Goal: Transaction & Acquisition: Purchase product/service

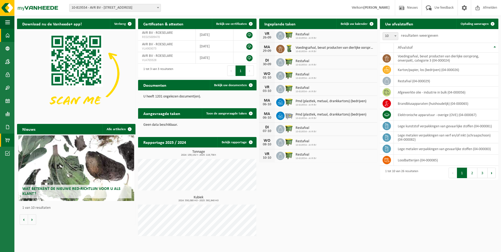
click at [6, 135] on span at bounding box center [7, 140] width 5 height 13
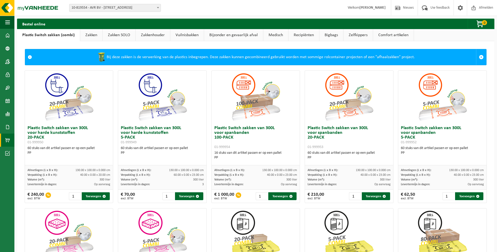
click at [180, 37] on link "Vuilnisbakken" at bounding box center [187, 35] width 34 height 12
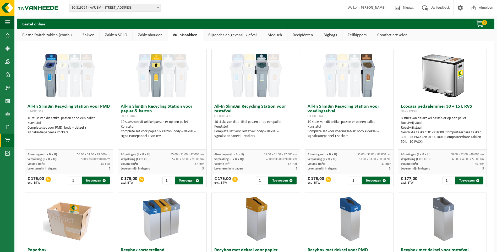
click at [229, 38] on link "Bijzonder en gevaarlijk afval" at bounding box center [232, 35] width 59 height 12
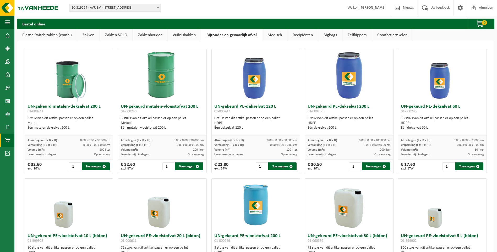
click at [274, 38] on link "Medisch" at bounding box center [274, 35] width 25 height 12
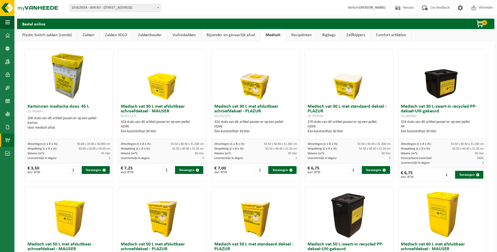
click at [294, 32] on link "Recipiënten" at bounding box center [301, 35] width 31 height 12
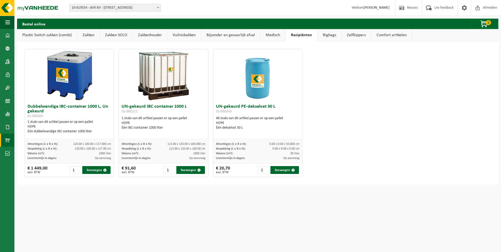
click at [328, 35] on link "Bigbags" at bounding box center [329, 35] width 24 height 12
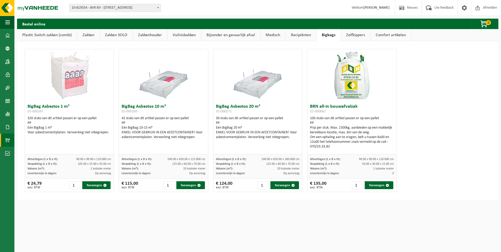
click at [354, 35] on link "Zelfkippers" at bounding box center [355, 35] width 29 height 12
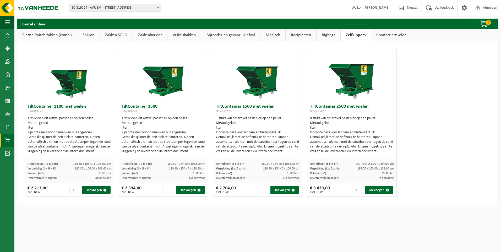
click at [384, 37] on link "Comfort artikelen" at bounding box center [391, 35] width 41 height 12
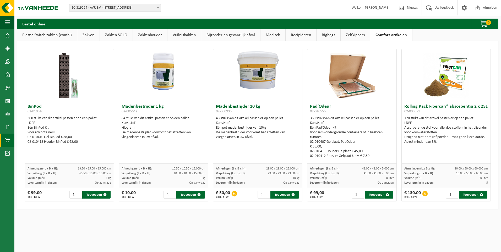
click at [353, 34] on link "Zelfkippers" at bounding box center [354, 35] width 29 height 12
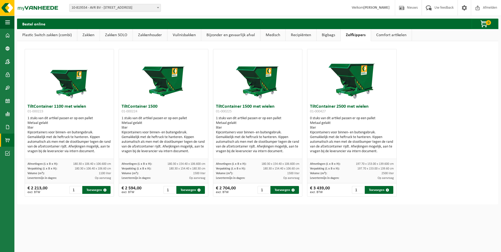
click at [305, 34] on link "Recipiënten" at bounding box center [300, 35] width 31 height 12
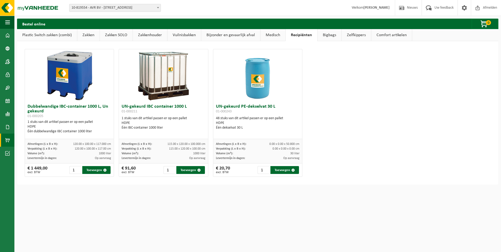
click at [319, 32] on link "Bigbags" at bounding box center [329, 35] width 24 height 12
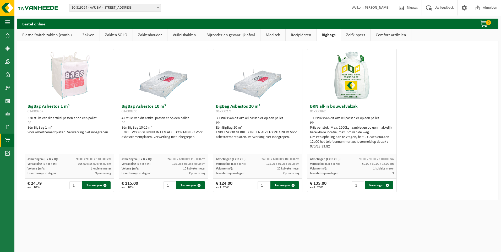
click at [271, 37] on link "Medisch" at bounding box center [272, 35] width 25 height 12
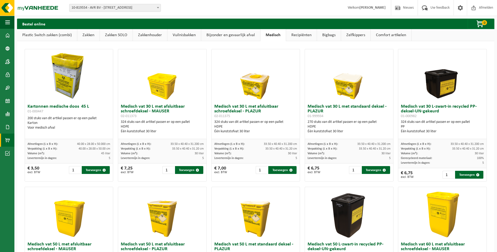
click at [249, 34] on link "Bijzonder en gevaarlijk afval" at bounding box center [230, 35] width 59 height 12
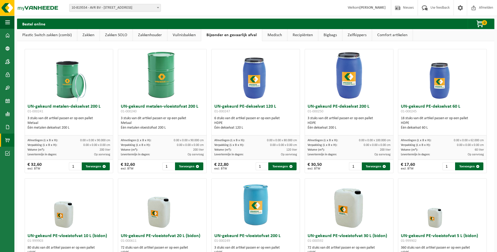
click at [192, 36] on link "Vuilnisbakken" at bounding box center [184, 35] width 34 height 12
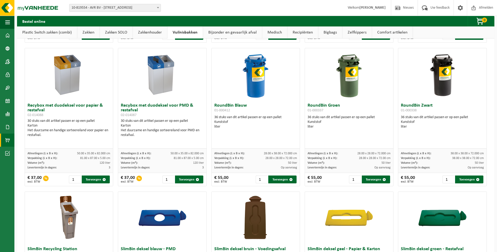
click at [157, 33] on link "Zakkenhouder" at bounding box center [150, 32] width 34 height 12
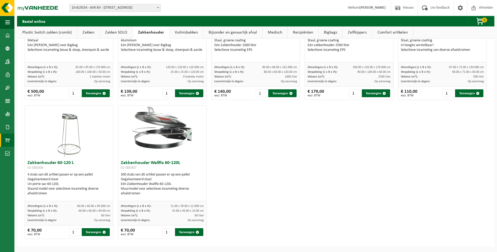
scroll to position [82, 0]
click at [123, 28] on link "Zakken SOLO" at bounding box center [116, 32] width 33 height 12
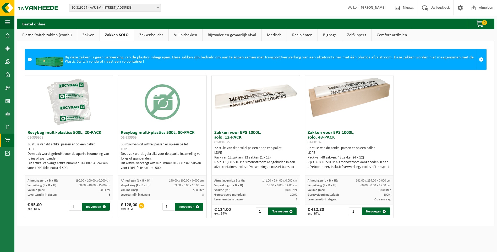
scroll to position [0, 0]
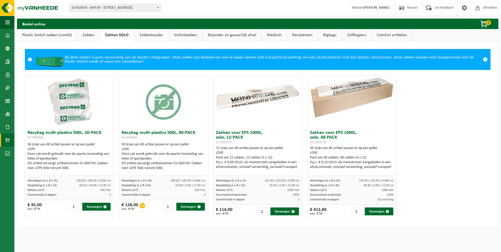
click at [99, 35] on link "Zakken" at bounding box center [88, 35] width 22 height 12
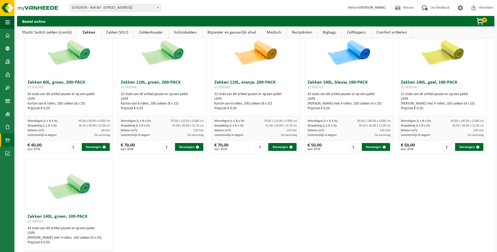
scroll to position [625, 0]
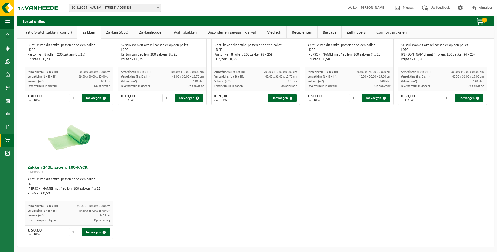
click at [40, 29] on link "Plastic Switch zakken (combi)" at bounding box center [47, 32] width 60 height 12
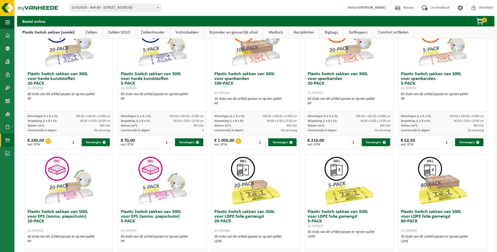
scroll to position [4, 0]
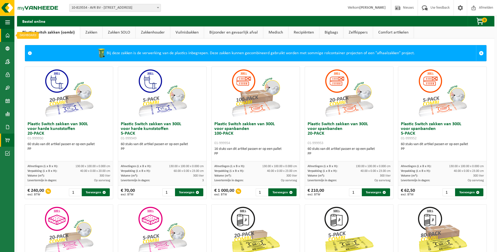
click at [7, 34] on span at bounding box center [7, 35] width 5 height 13
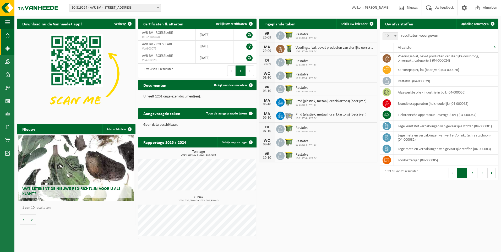
click at [5, 48] on link "Bedrijfsgegevens" at bounding box center [7, 48] width 14 height 13
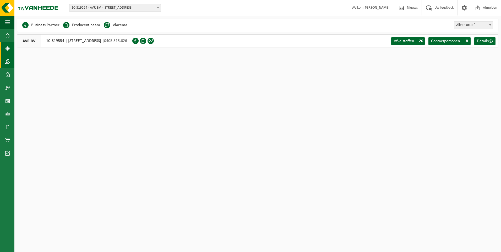
click at [10, 62] on span at bounding box center [7, 61] width 5 height 13
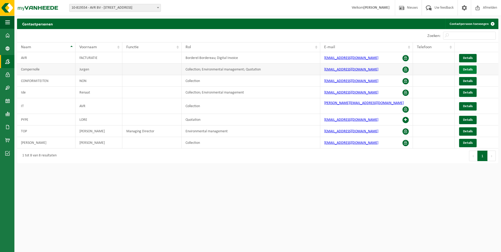
click at [466, 72] on link "Details" at bounding box center [468, 69] width 18 height 8
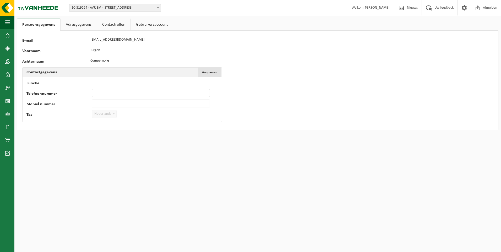
click at [202, 72] on span "Aanpassen" at bounding box center [209, 72] width 15 height 3
click at [98, 81] on input "Functie" at bounding box center [151, 83] width 118 height 8
type input "Coördinator Logistiek"
click at [102, 102] on input "Mobiel nummer" at bounding box center [151, 103] width 118 height 8
type input "+32 489 02 63 64"
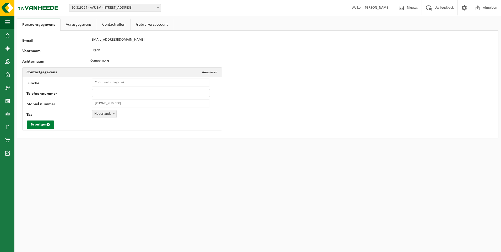
click at [42, 124] on button "Bevestigen" at bounding box center [40, 124] width 27 height 8
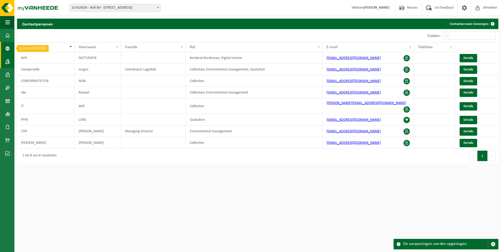
click at [7, 46] on span at bounding box center [7, 48] width 5 height 13
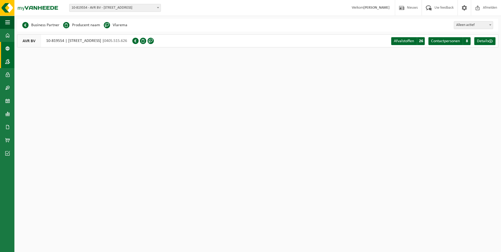
click at [6, 61] on span at bounding box center [7, 61] width 5 height 13
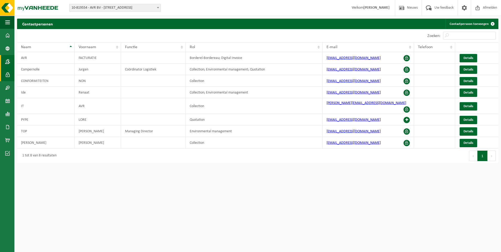
click at [4, 77] on link "Gebruikers" at bounding box center [7, 74] width 14 height 13
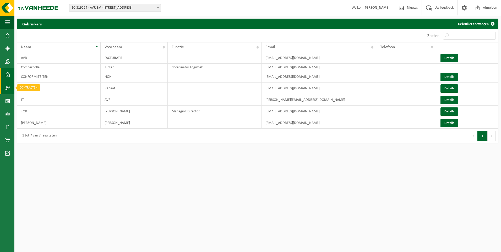
click at [4, 90] on link "Contracten" at bounding box center [7, 87] width 14 height 13
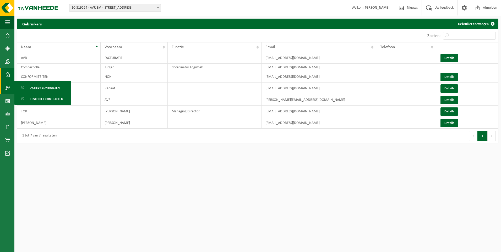
click at [4, 76] on link "Gebruikers" at bounding box center [7, 74] width 14 height 13
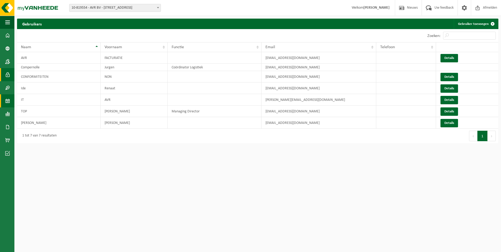
click at [6, 102] on span at bounding box center [7, 100] width 5 height 13
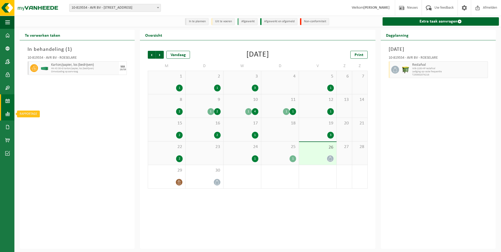
click at [7, 112] on span at bounding box center [7, 113] width 5 height 13
click at [35, 125] on span "In lijstvorm" at bounding box center [39, 125] width 18 height 10
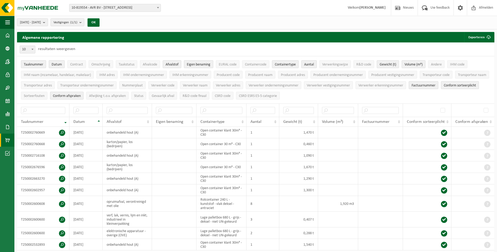
click at [5, 139] on span at bounding box center [7, 140] width 5 height 13
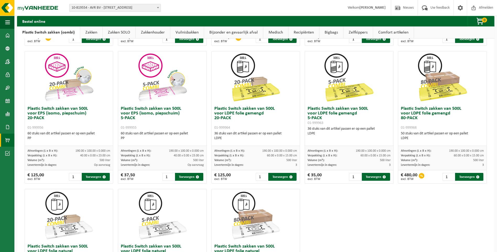
click at [87, 34] on link "Zakken" at bounding box center [91, 32] width 22 height 12
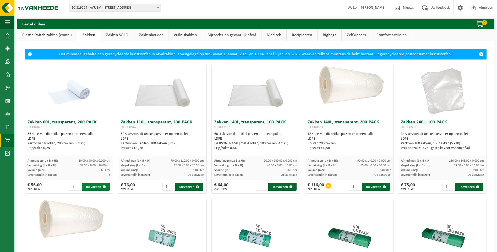
click at [91, 185] on button "Toevoegen" at bounding box center [96, 187] width 28 height 8
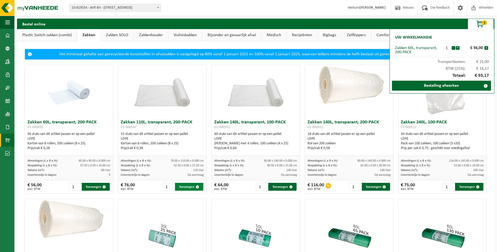
click at [189, 185] on button "Toevoegen" at bounding box center [189, 187] width 28 height 8
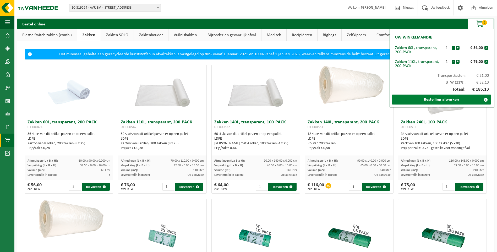
click at [451, 101] on link "Bestelling afwerken" at bounding box center [441, 100] width 99 height 10
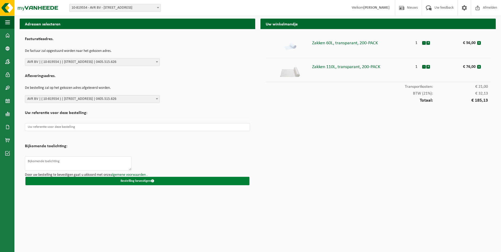
click at [152, 182] on span "submit" at bounding box center [152, 180] width 3 height 3
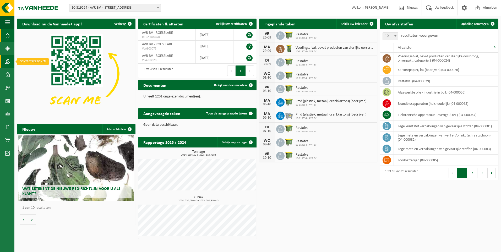
click at [7, 65] on span at bounding box center [7, 61] width 5 height 13
